Goal: Task Accomplishment & Management: Manage account settings

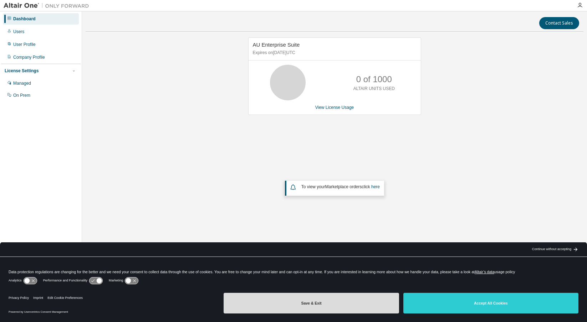
click at [353, 309] on button "Save & Exit" at bounding box center [310, 303] width 175 height 21
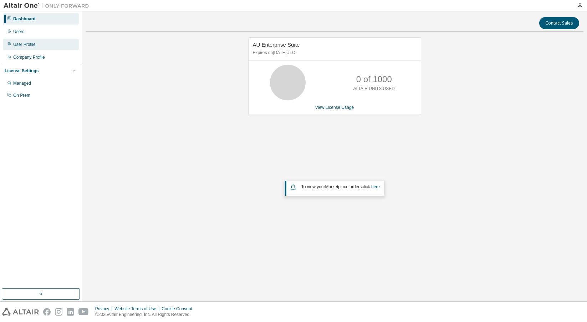
click at [35, 48] on div "User Profile" at bounding box center [41, 44] width 76 height 11
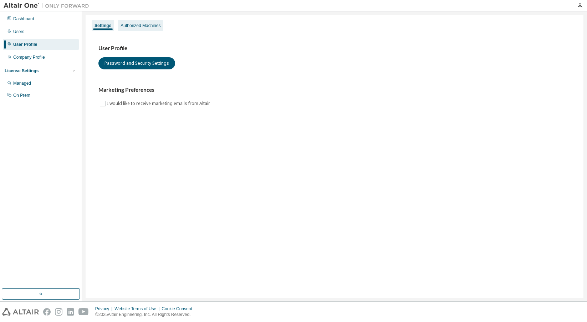
click at [138, 26] on div "Authorized Machines" at bounding box center [140, 26] width 40 height 6
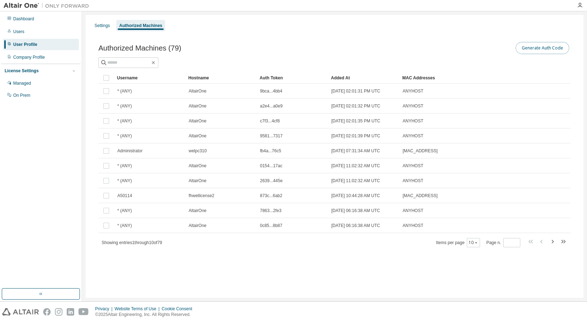
click at [531, 50] on button "Generate Auth Code" at bounding box center [541, 48] width 53 height 12
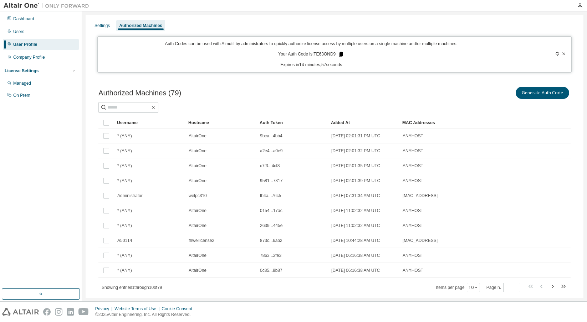
click at [339, 53] on icon at bounding box center [341, 54] width 4 height 5
click at [346, 84] on div "Authorized Machines (79) Generate Auth Code Clear Load Save Save As Field Opera…" at bounding box center [334, 194] width 489 height 234
click at [64, 185] on div "Dashboard Users User Profile Company Profile License Settings Managed On Prem" at bounding box center [40, 149] width 79 height 275
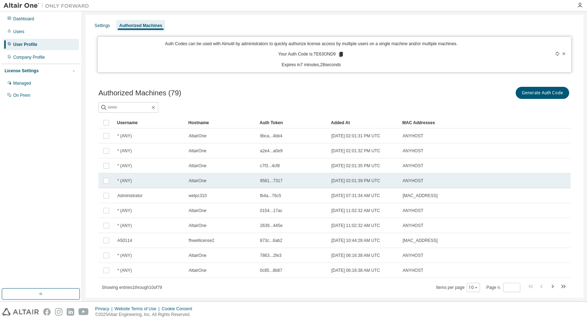
scroll to position [17, 0]
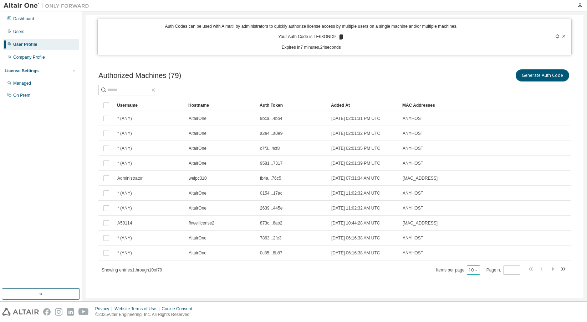
click at [474, 269] on icon "button" at bounding box center [476, 270] width 4 height 4
click at [476, 312] on div "100" at bounding box center [492, 314] width 57 height 9
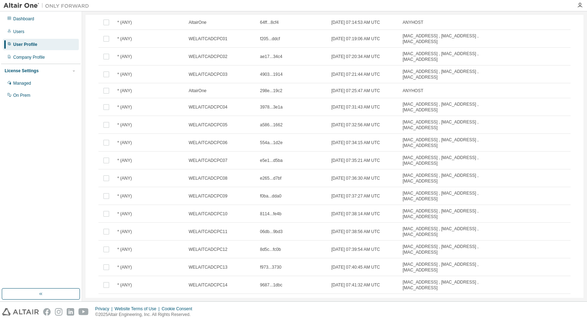
scroll to position [0, 0]
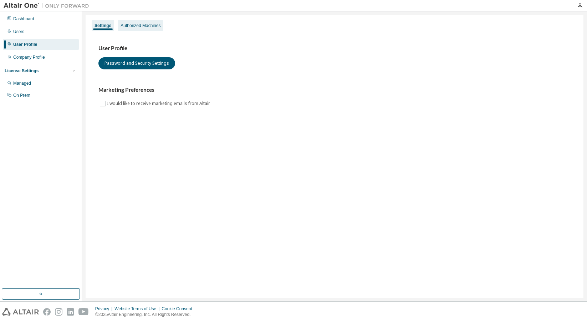
click at [144, 27] on div "Authorized Machines" at bounding box center [140, 26] width 40 height 6
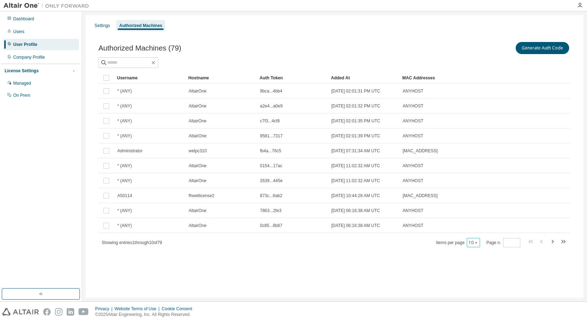
click at [478, 242] on icon "button" at bounding box center [476, 243] width 4 height 4
click at [478, 288] on div "100" at bounding box center [496, 287] width 57 height 9
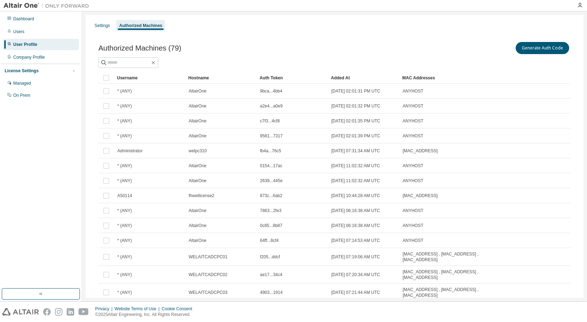
click at [212, 76] on div "Hostname" at bounding box center [221, 77] width 66 height 11
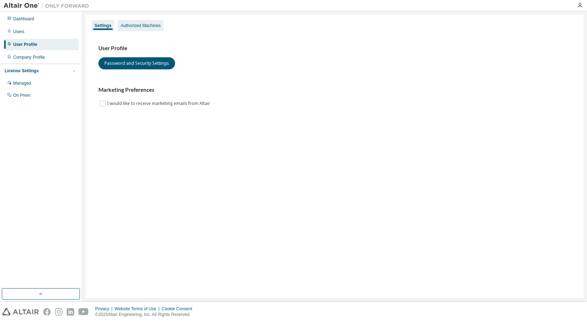
click at [134, 24] on div "Authorized Machines" at bounding box center [140, 26] width 40 height 6
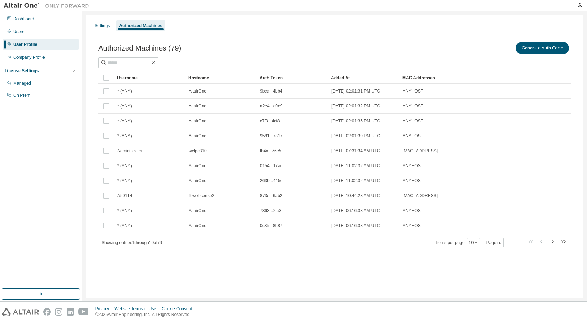
click at [210, 77] on div "Hostname" at bounding box center [221, 77] width 66 height 11
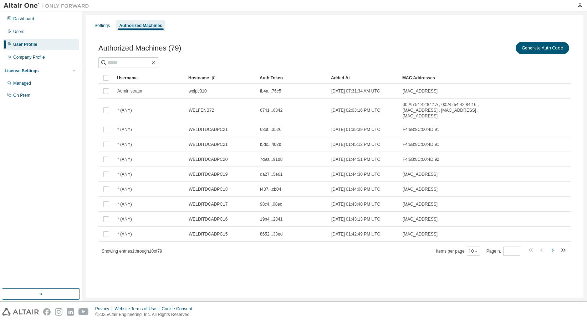
click at [552, 252] on icon "button" at bounding box center [552, 251] width 2 height 4
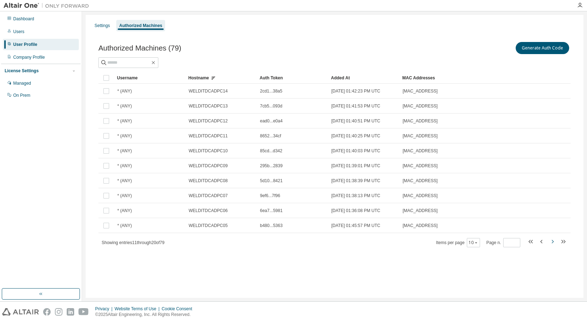
click at [552, 252] on div "Authorized Machines (79) Generate Auth Code Clear Load Save Save As Field Opera…" at bounding box center [334, 149] width 489 height 234
click at [552, 243] on icon "button" at bounding box center [552, 242] width 2 height 4
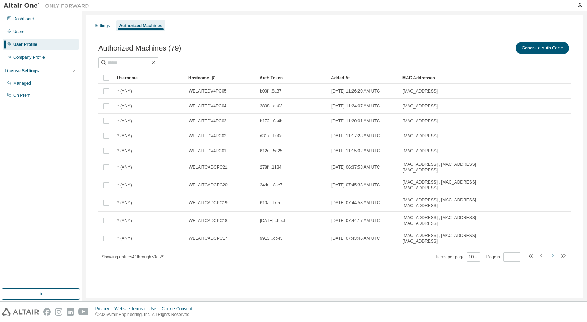
click at [551, 256] on icon "button" at bounding box center [552, 256] width 9 height 9
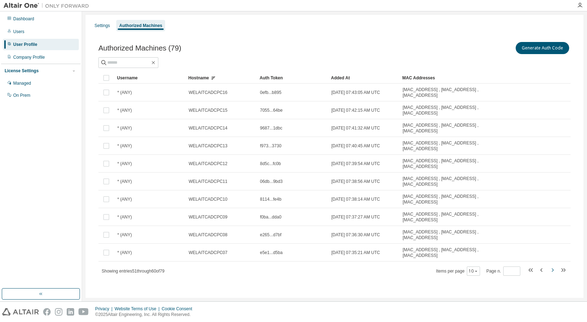
click at [550, 270] on icon "button" at bounding box center [552, 270] width 9 height 9
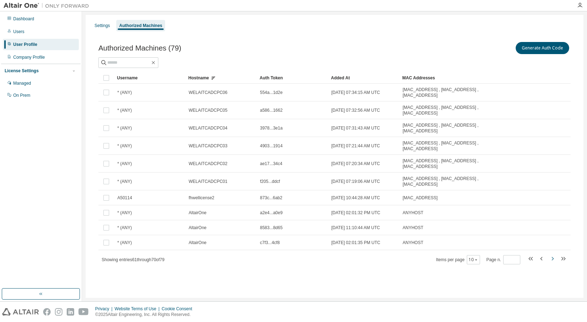
click at [552, 260] on icon "button" at bounding box center [552, 259] width 2 height 4
type input "*"
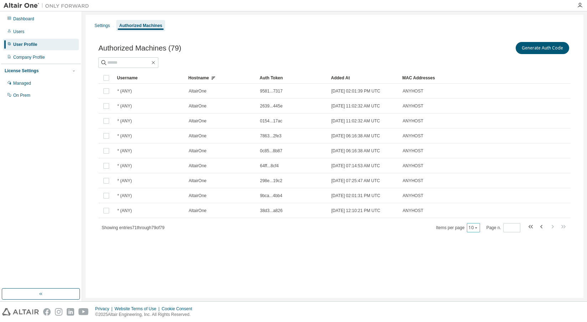
click at [471, 224] on div "10" at bounding box center [472, 227] width 13 height 9
click at [473, 226] on button "10" at bounding box center [473, 228] width 10 height 6
click at [478, 275] on div "100" at bounding box center [496, 272] width 57 height 9
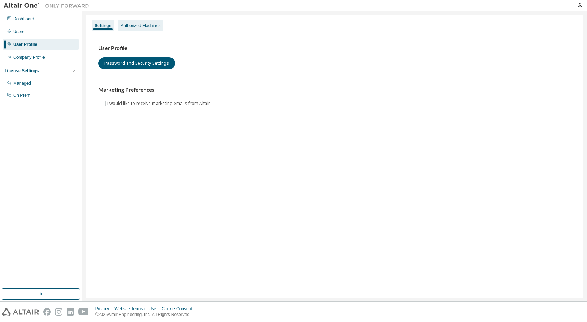
click at [139, 24] on div "Authorized Machines" at bounding box center [140, 26] width 40 height 6
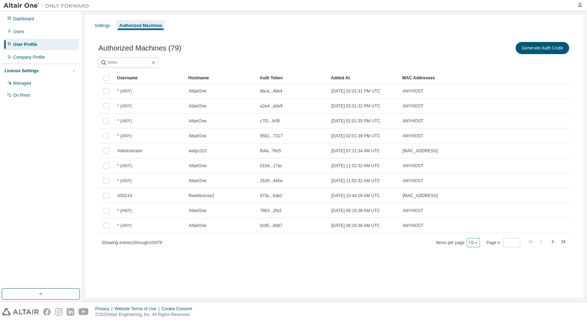
click at [477, 246] on button "10" at bounding box center [473, 243] width 10 height 6
click at [478, 285] on div "100" at bounding box center [496, 287] width 57 height 9
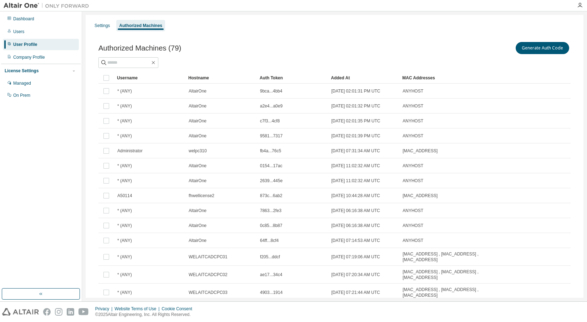
click at [210, 78] on div "Hostname" at bounding box center [221, 77] width 66 height 11
